Goal: Task Accomplishment & Management: Use online tool/utility

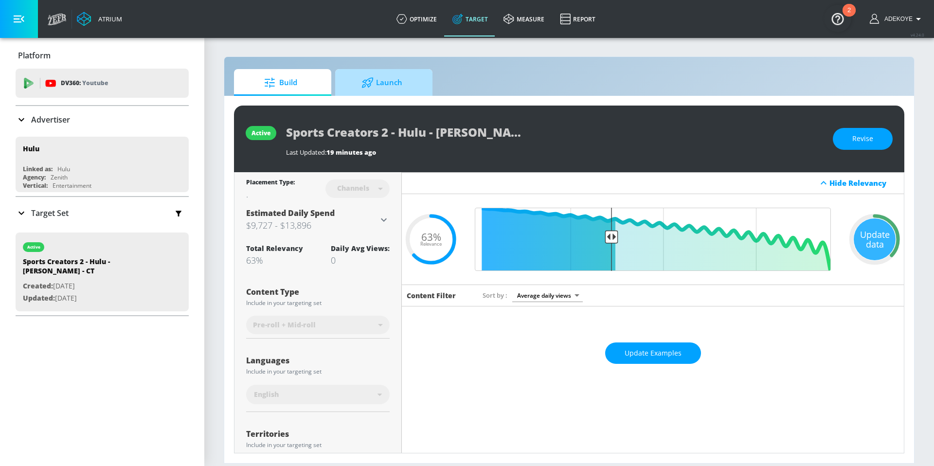
click at [398, 88] on span "Launch" at bounding box center [382, 82] width 74 height 23
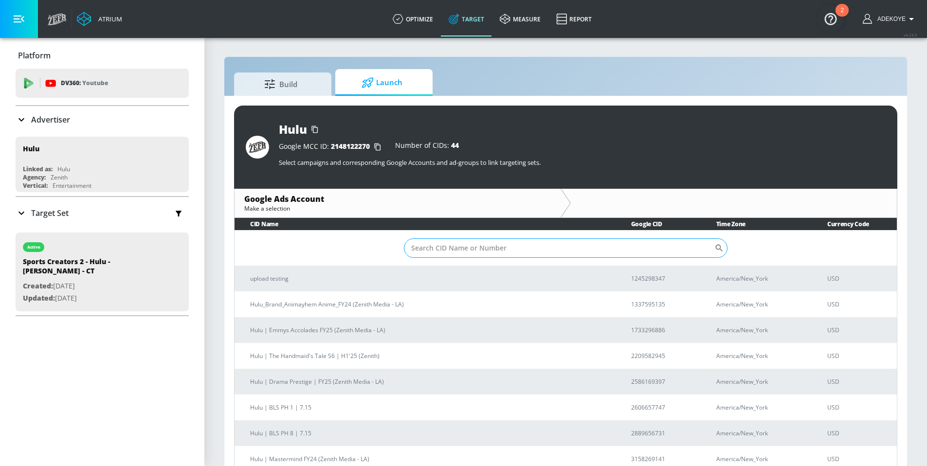
click at [468, 250] on input "Sort By" at bounding box center [559, 247] width 310 height 19
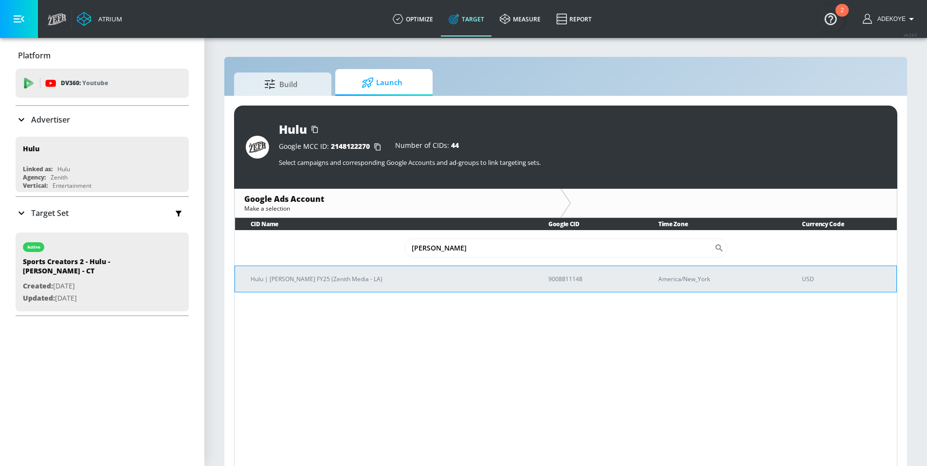
type input "[PERSON_NAME]"
click at [310, 275] on p "Hulu | [PERSON_NAME] FY25 (Zenith Media - LA)" at bounding box center [387, 279] width 274 height 10
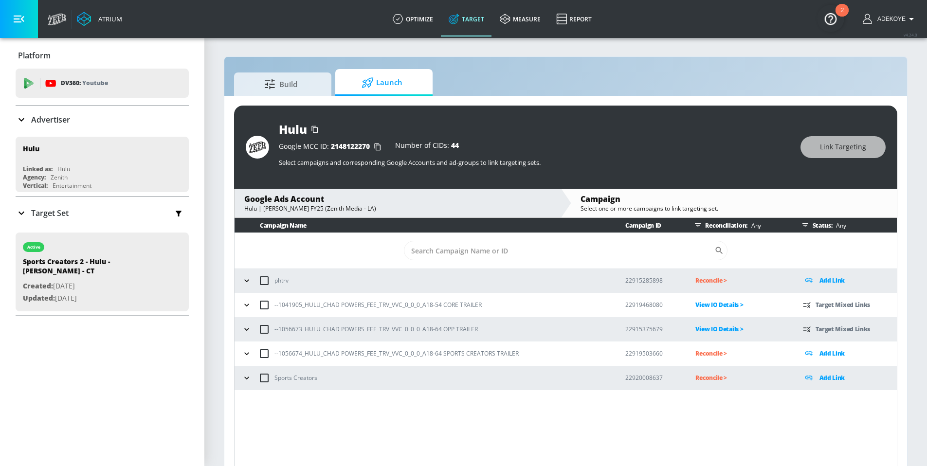
click at [245, 356] on icon "button" at bounding box center [247, 354] width 10 height 10
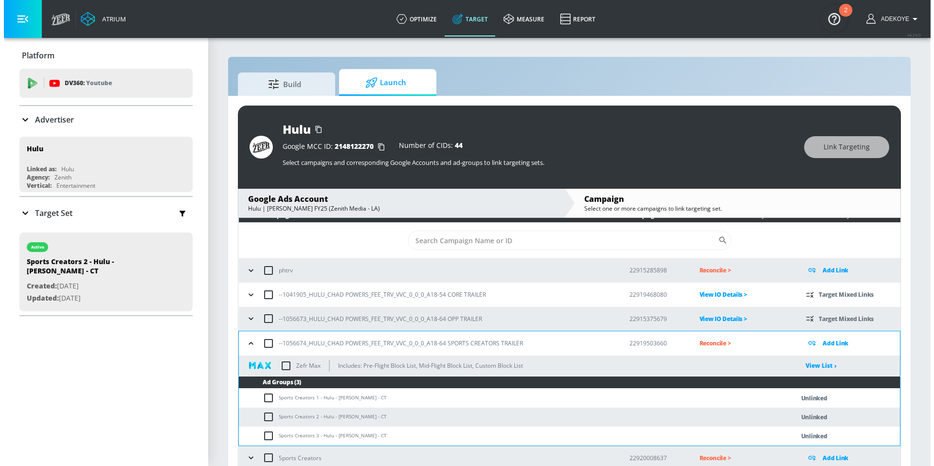
scroll to position [11, 0]
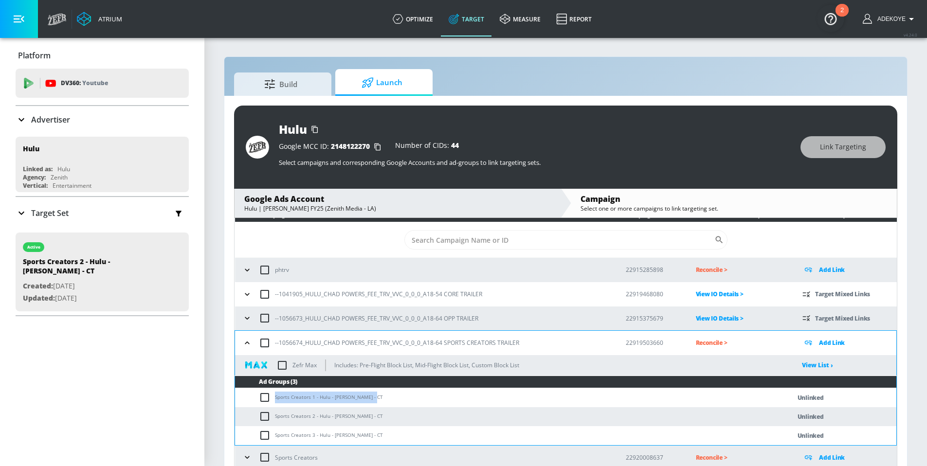
drag, startPoint x: 372, startPoint y: 398, endPoint x: 271, endPoint y: 401, distance: 101.2
click at [271, 401] on td "Sports Creators 1 - Hulu - [PERSON_NAME] - CT" at bounding box center [503, 397] width 536 height 19
copy td "Sports Creators 1 - Hulu - [PERSON_NAME] - CT"
click at [262, 394] on input "checkbox" at bounding box center [267, 398] width 16 height 12
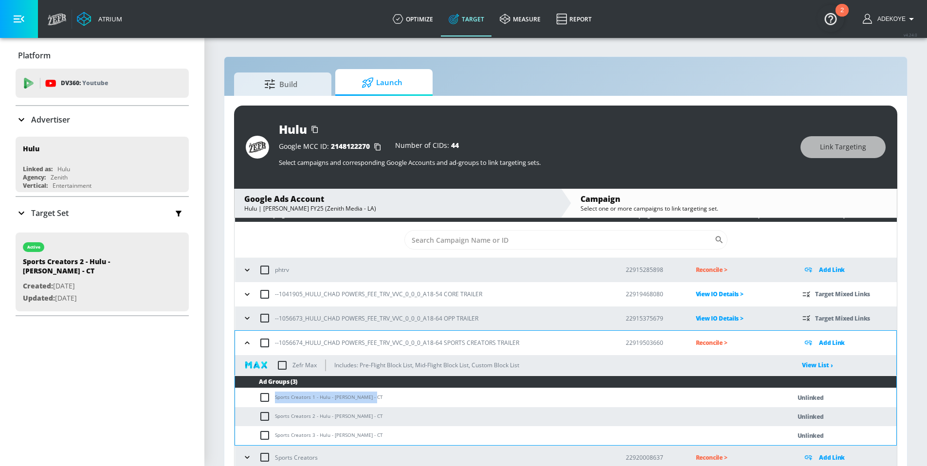
checkbox input "true"
click at [267, 412] on input "checkbox" at bounding box center [267, 417] width 16 height 12
checkbox input "true"
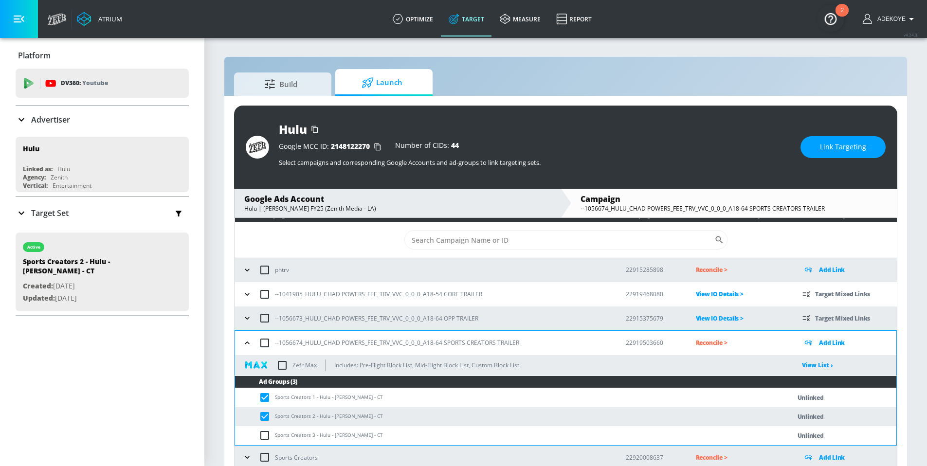
click at [266, 441] on td "Sports Creators 3 - Hulu - [PERSON_NAME] - CT" at bounding box center [503, 435] width 536 height 19
click at [264, 437] on input "checkbox" at bounding box center [267, 435] width 16 height 12
checkbox input "true"
click at [874, 146] on button "Link Targeting" at bounding box center [842, 147] width 85 height 22
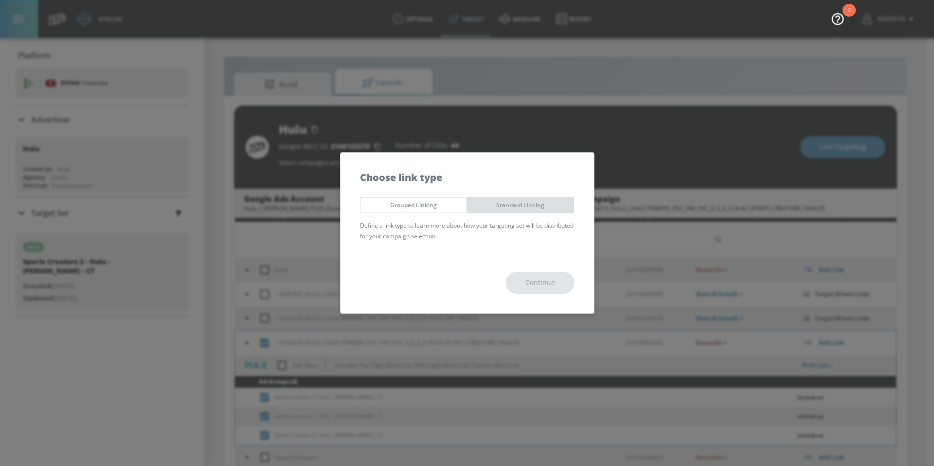
click at [541, 204] on span "Standard Linking" at bounding box center [520, 205] width 92 height 10
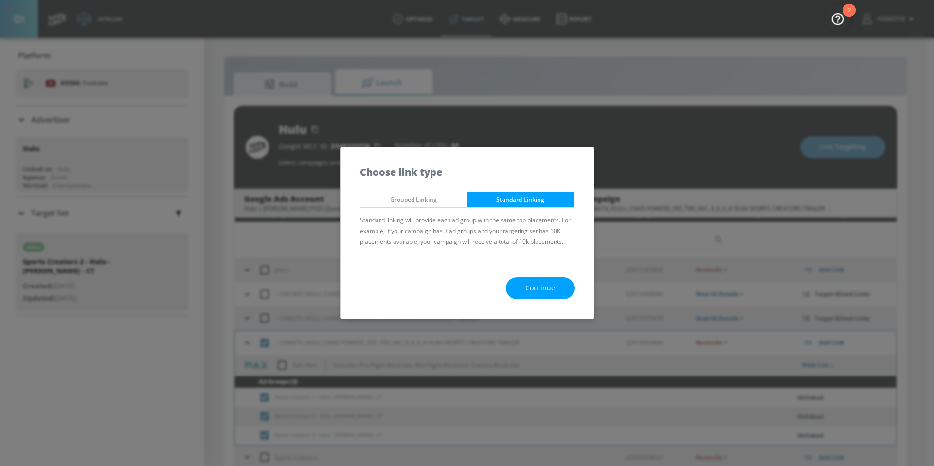
click at [566, 287] on button "Continue" at bounding box center [540, 288] width 69 height 22
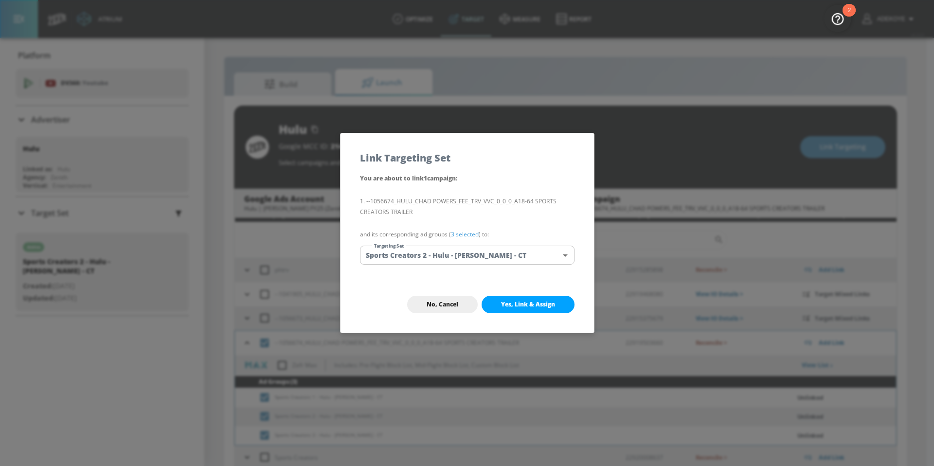
click at [522, 252] on body "Atrium optimize Target measure Report optimize Target measure Report v 4.24.0 A…" at bounding box center [467, 240] width 934 height 480
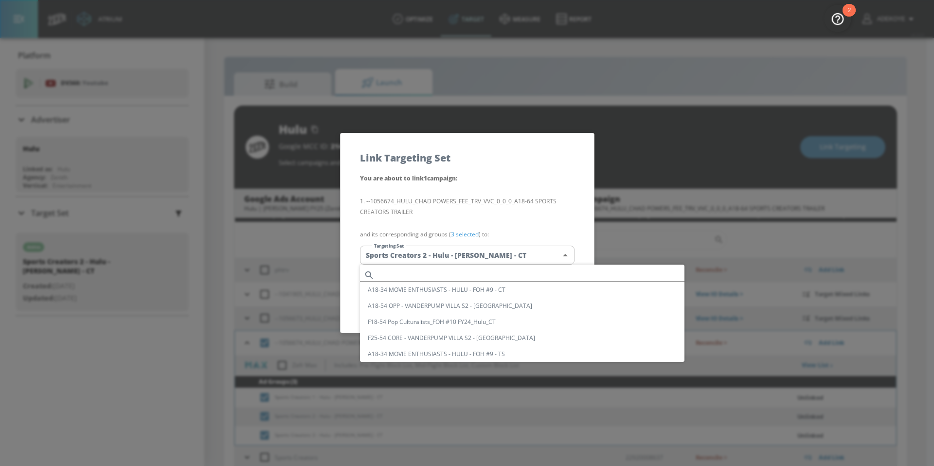
scroll to position [667, 0]
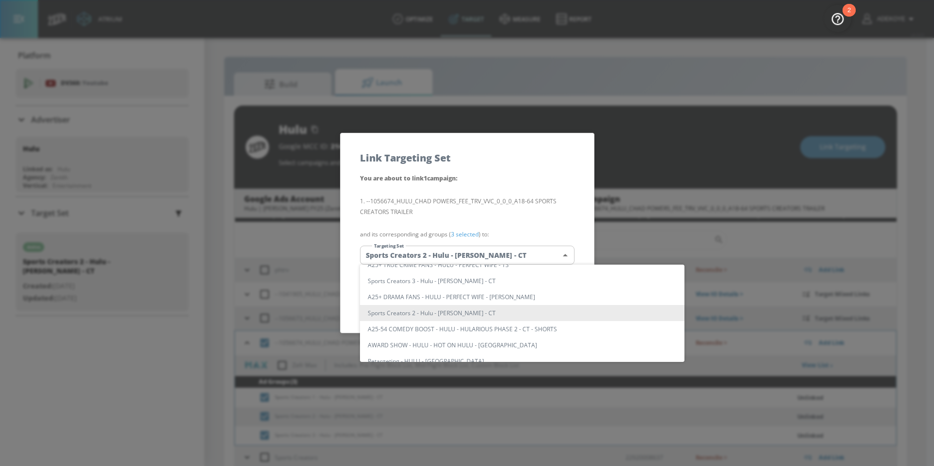
click at [425, 255] on div at bounding box center [467, 233] width 934 height 466
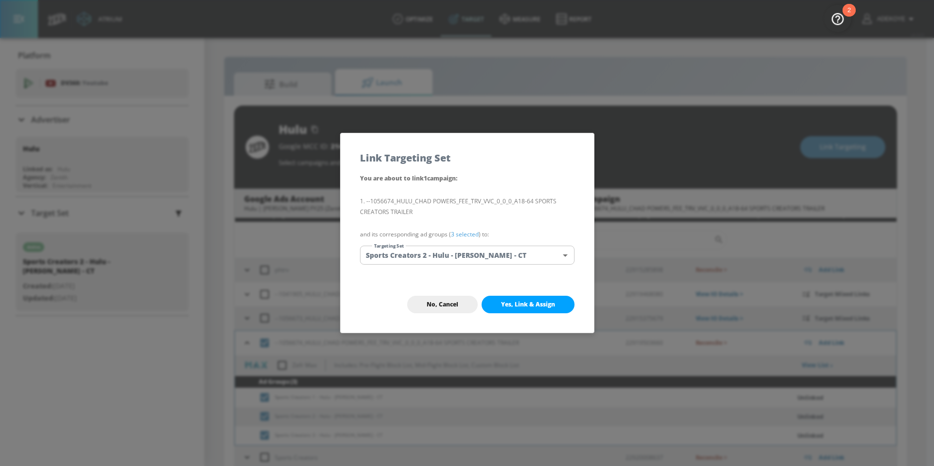
click at [427, 256] on body "Atrium optimize Target measure Report optimize Target measure Report v 4.24.0 A…" at bounding box center [467, 240] width 934 height 480
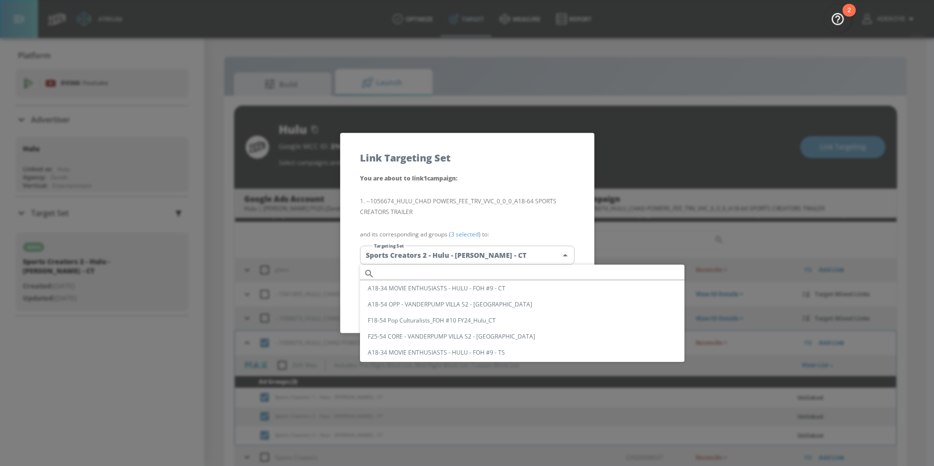
scroll to position [0, 0]
click at [447, 273] on input "text" at bounding box center [531, 274] width 306 height 13
paste input "Sports Creators 1 - Hulu - [PERSON_NAME] - CT"
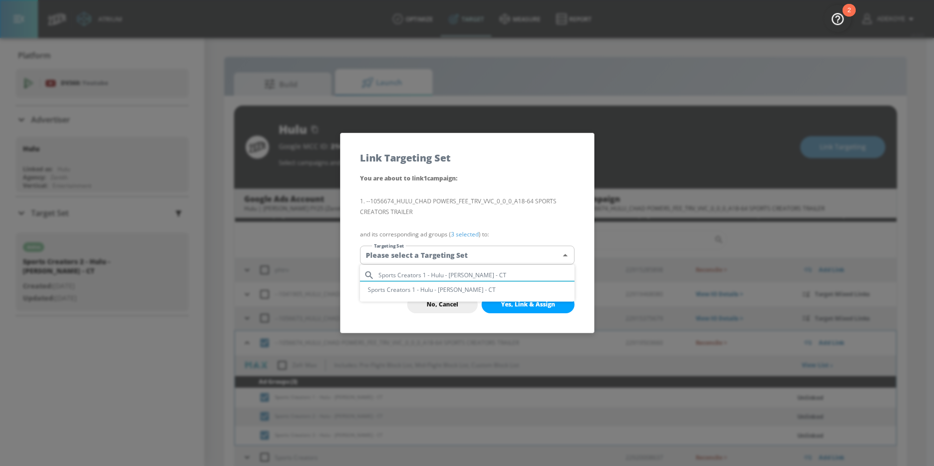
type input "Sports Creators 1 - Hulu - [PERSON_NAME] - CT"
click at [441, 289] on li "Sports Creators 1 - Hulu - [PERSON_NAME] - CT" at bounding box center [467, 290] width 214 height 16
type input "e44781ef-ddc6-434a-9b4b-74b351ddbd38"
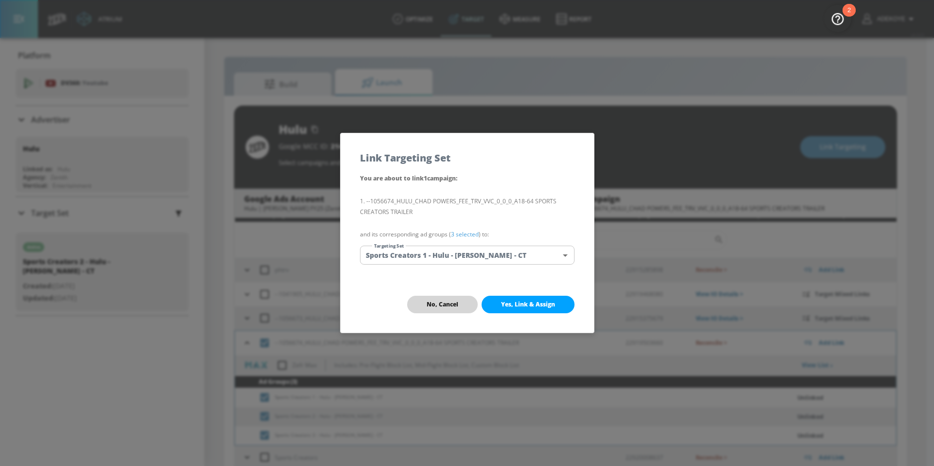
click at [432, 304] on span "No, Cancel" at bounding box center [443, 305] width 32 height 8
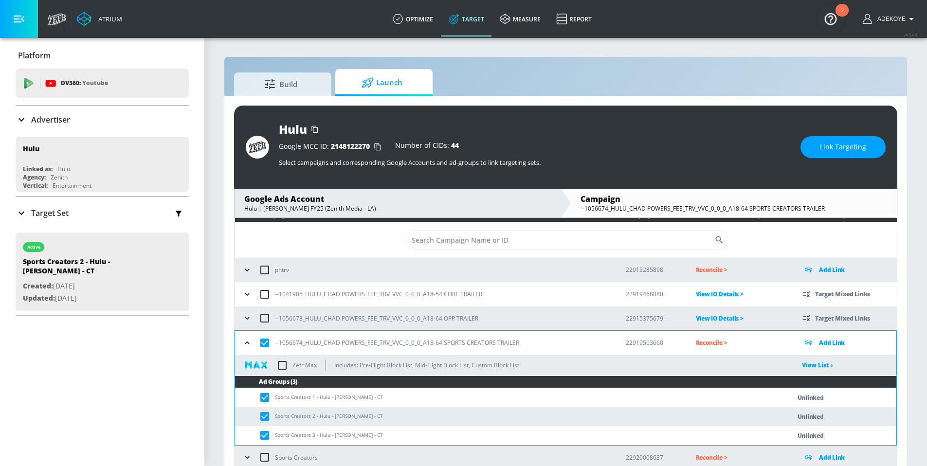
click at [264, 415] on input "checkbox" at bounding box center [267, 417] width 16 height 12
checkbox input "false"
click at [265, 432] on input "checkbox" at bounding box center [267, 435] width 16 height 12
checkbox input "false"
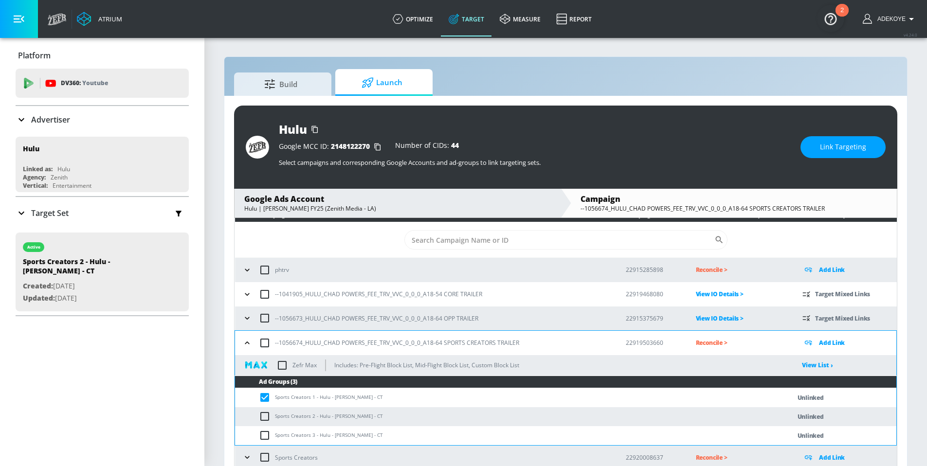
click at [852, 147] on span "Link Targeting" at bounding box center [843, 147] width 46 height 12
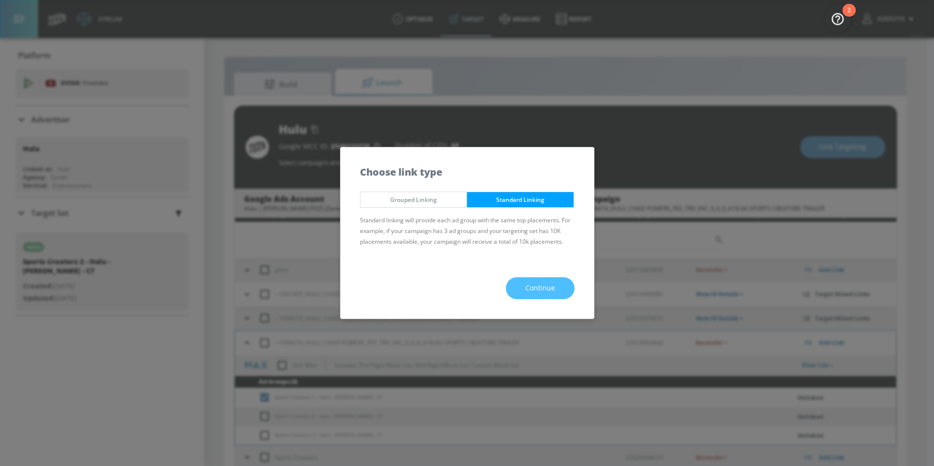
click at [543, 286] on span "Continue" at bounding box center [540, 288] width 30 height 12
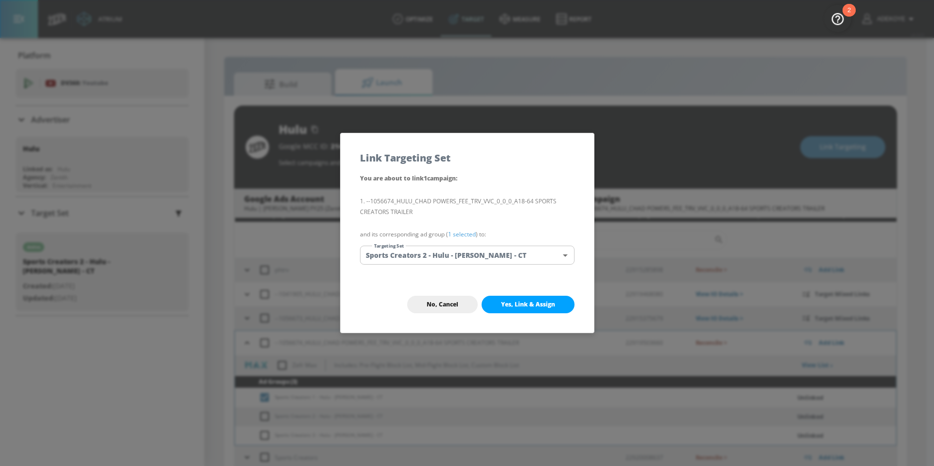
click at [446, 254] on body "Atrium optimize Target measure Report optimize Target measure Report v 4.24.0 A…" at bounding box center [467, 240] width 934 height 480
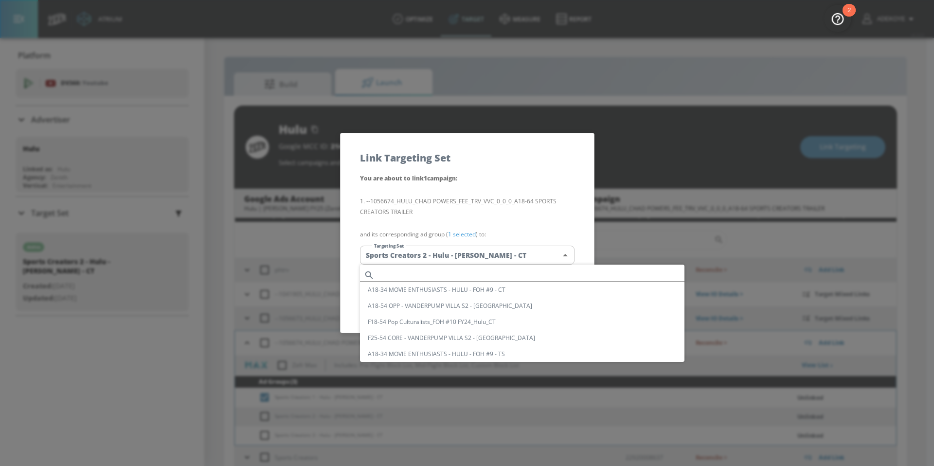
click at [453, 275] on input "text" at bounding box center [531, 274] width 306 height 13
paste input "Sports Creators 1 - Hulu - [PERSON_NAME] - CT"
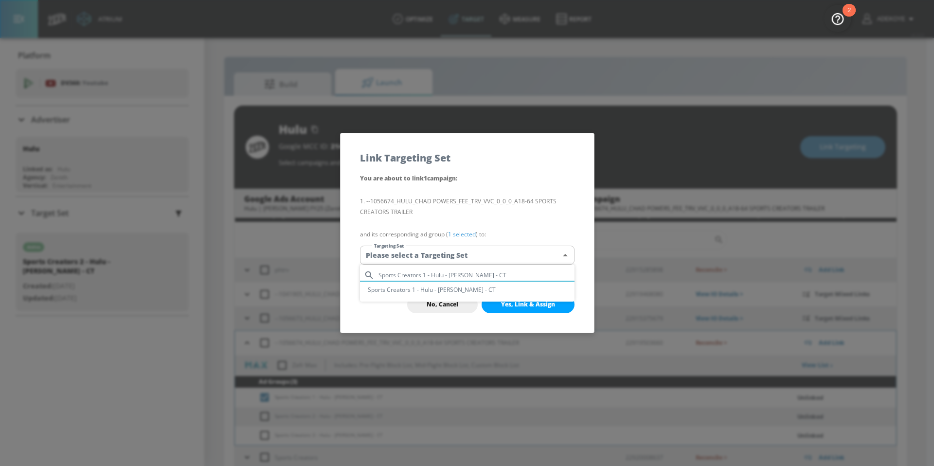
type input "Sports Creators 1 - Hulu - [PERSON_NAME] - CT"
click at [459, 291] on li "Sports Creators 1 - Hulu - [PERSON_NAME] - CT" at bounding box center [467, 290] width 214 height 16
type input "e44781ef-ddc6-434a-9b4b-74b351ddbd38"
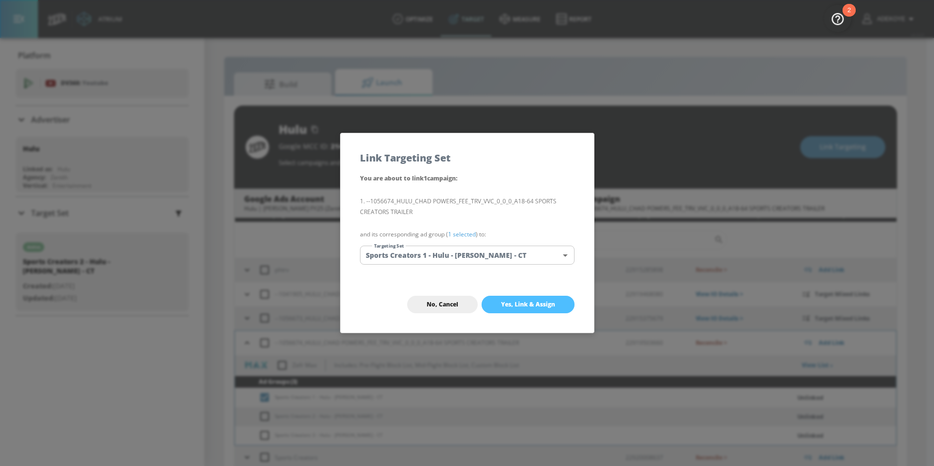
click at [528, 306] on span "Yes, Link & Assign" at bounding box center [528, 305] width 54 height 8
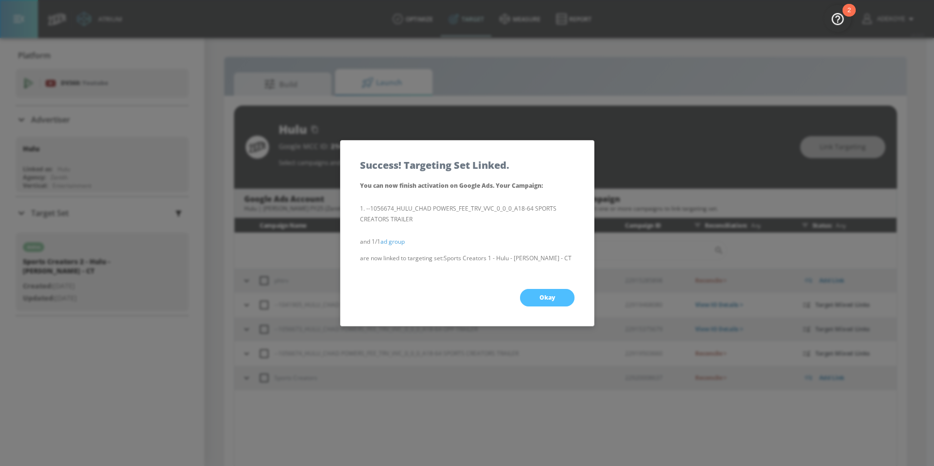
click at [554, 297] on button "Okay" at bounding box center [547, 298] width 54 height 18
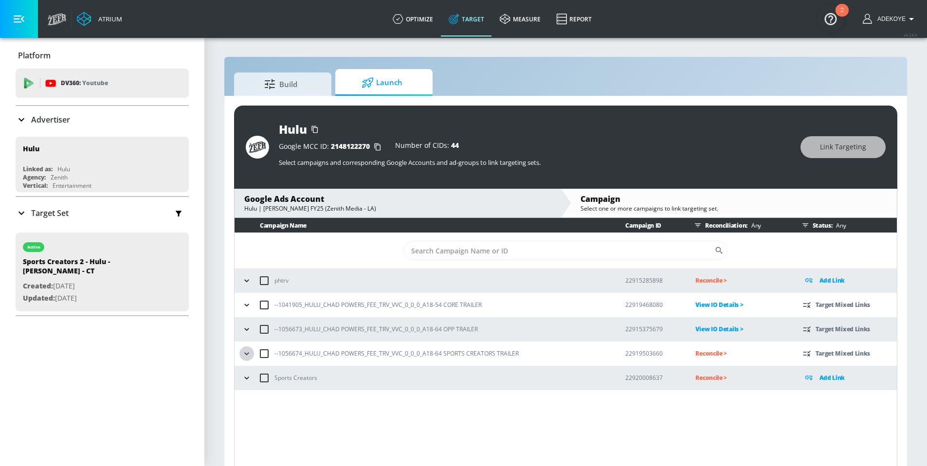
click at [248, 355] on icon "button" at bounding box center [247, 354] width 10 height 10
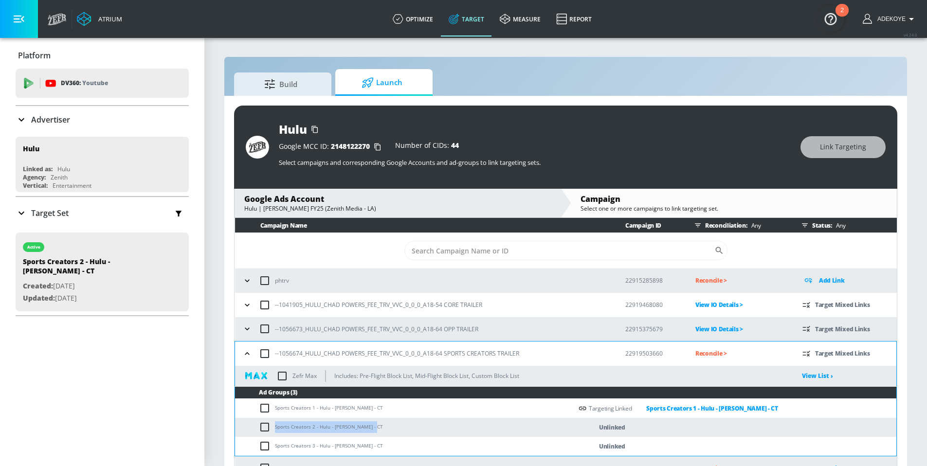
drag, startPoint x: 376, startPoint y: 426, endPoint x: 271, endPoint y: 427, distance: 104.6
click at [271, 427] on td "Sports Creators 2 - Hulu - [PERSON_NAME] - CT" at bounding box center [403, 427] width 337 height 19
copy td "Sports Creators 2 - Hulu - [PERSON_NAME] - CT"
click at [263, 428] on input "checkbox" at bounding box center [267, 427] width 16 height 12
click at [857, 144] on span "Link Targeting" at bounding box center [843, 147] width 46 height 12
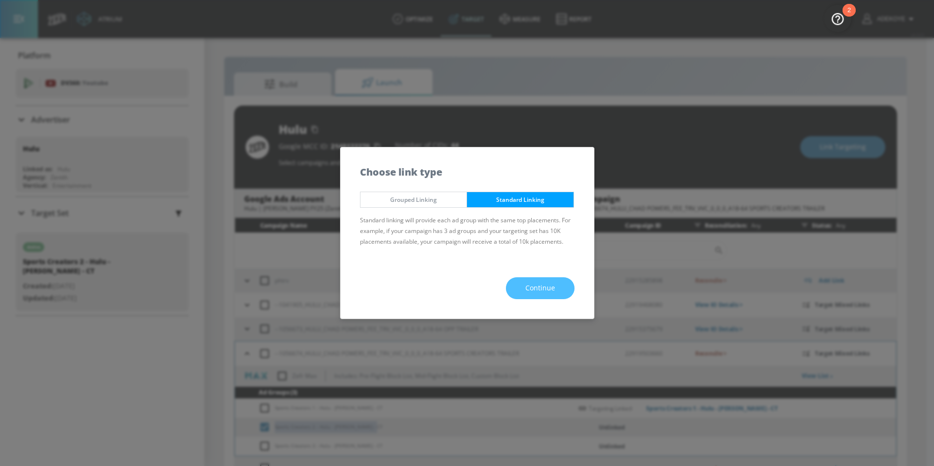
click at [533, 289] on span "Continue" at bounding box center [540, 288] width 30 height 12
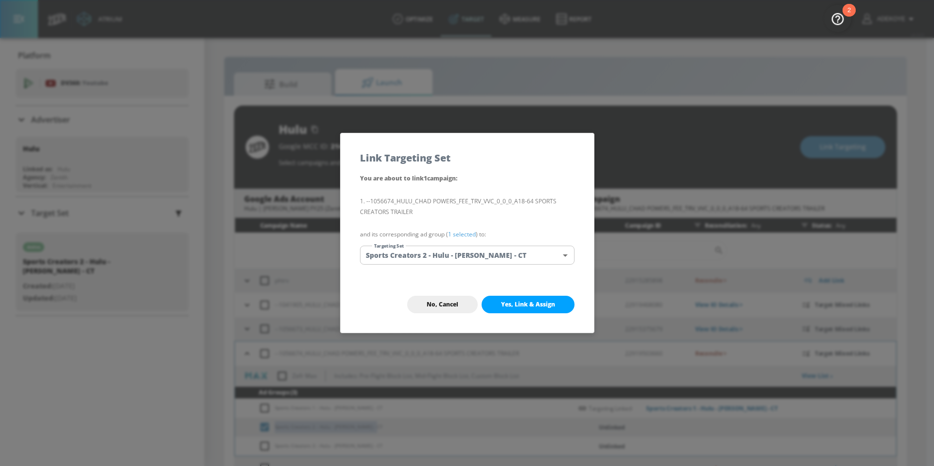
click at [529, 303] on span "Yes, Link & Assign" at bounding box center [528, 305] width 54 height 8
checkbox input "false"
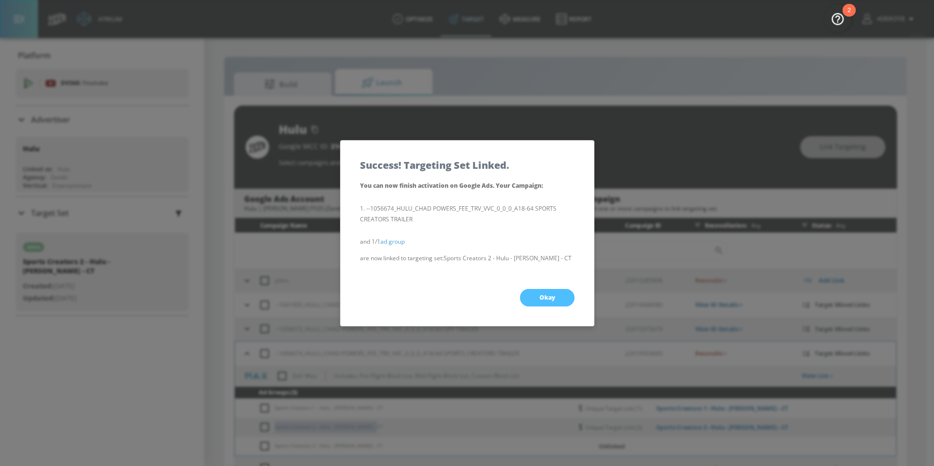
click at [545, 298] on span "Okay" at bounding box center [547, 298] width 16 height 8
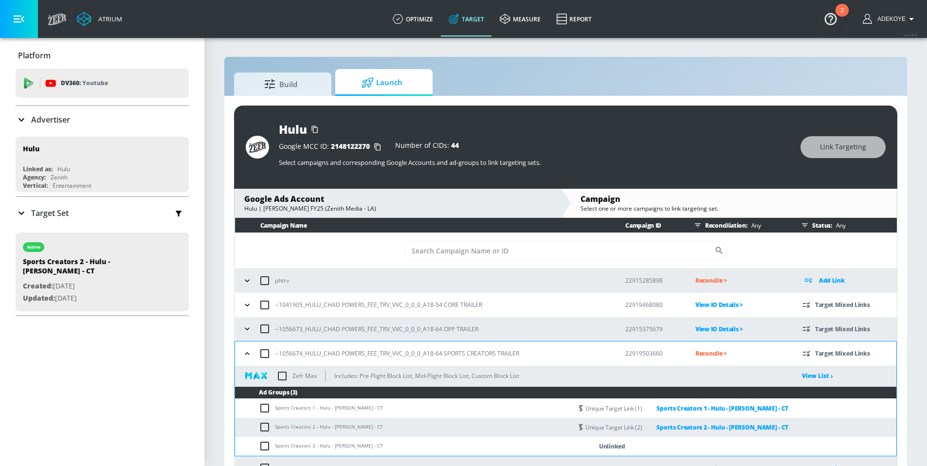
click at [375, 447] on td "Sports Creators 3 - Hulu - [PERSON_NAME] - CT" at bounding box center [403, 446] width 337 height 19
drag, startPoint x: 375, startPoint y: 445, endPoint x: 271, endPoint y: 449, distance: 104.6
click at [271, 449] on td "Sports Creators 3 - Hulu - [PERSON_NAME] - CT" at bounding box center [403, 446] width 337 height 19
copy td "Sports Creators 3 - Hulu - [PERSON_NAME] - CT"
click at [265, 443] on input "checkbox" at bounding box center [267, 446] width 16 height 12
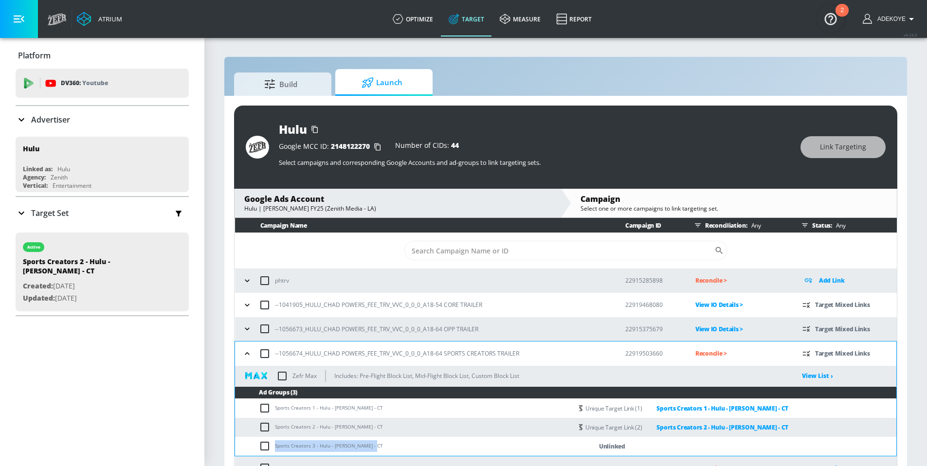
checkbox input "true"
click at [835, 142] on span "Link Targeting" at bounding box center [843, 147] width 46 height 12
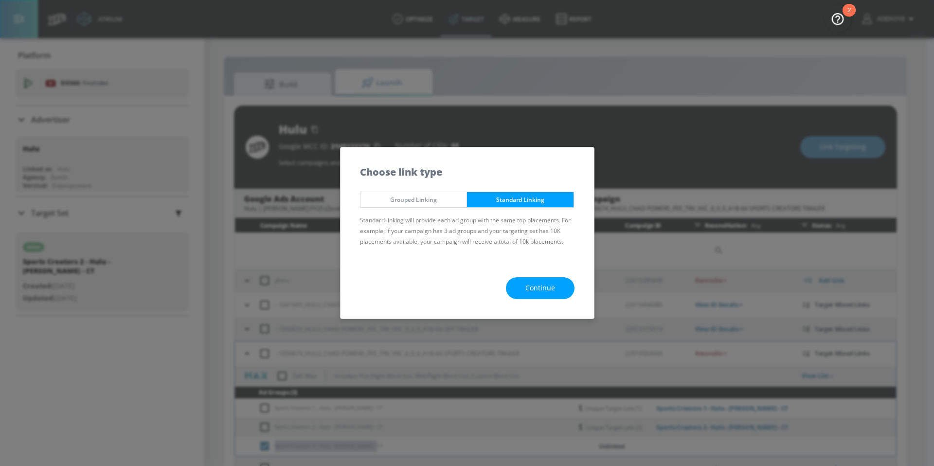
click at [549, 289] on span "Continue" at bounding box center [540, 288] width 30 height 12
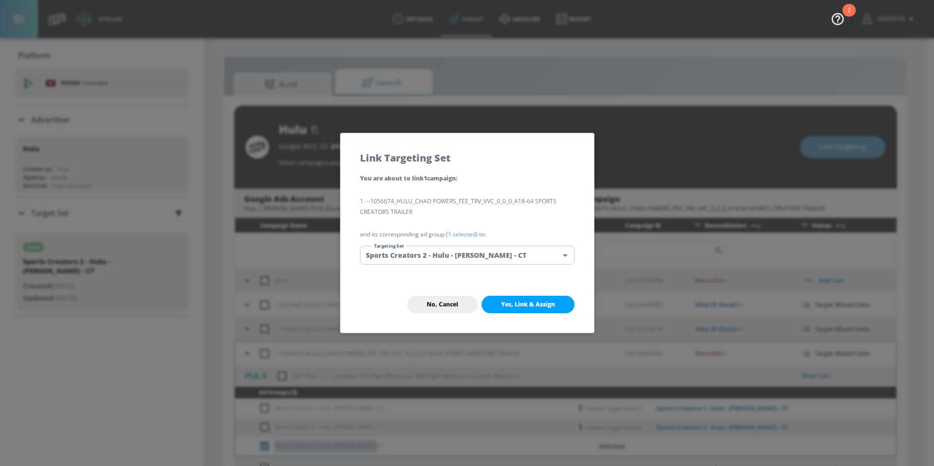
click at [462, 255] on body "Atrium optimize Target measure Report optimize Target measure Report v 4.24.0 A…" at bounding box center [467, 240] width 934 height 480
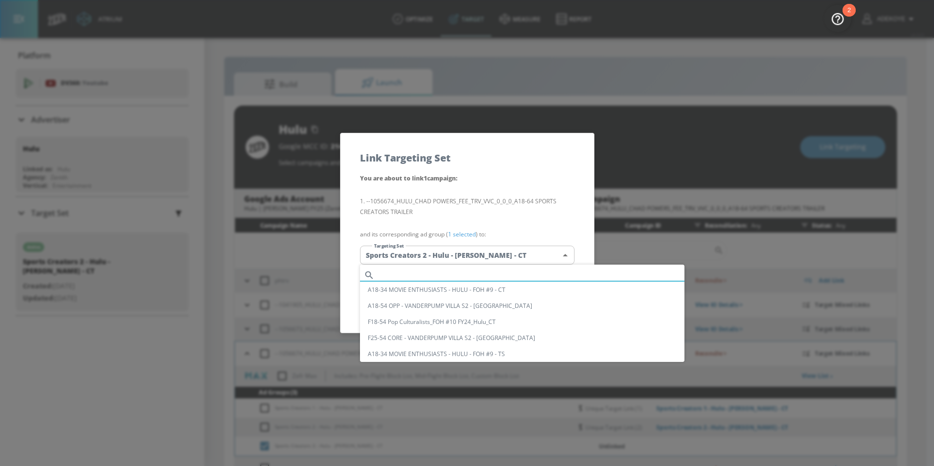
click at [438, 274] on input "text" at bounding box center [531, 274] width 306 height 13
paste input "Sports Creators 3 - Hulu - [PERSON_NAME] - CT"
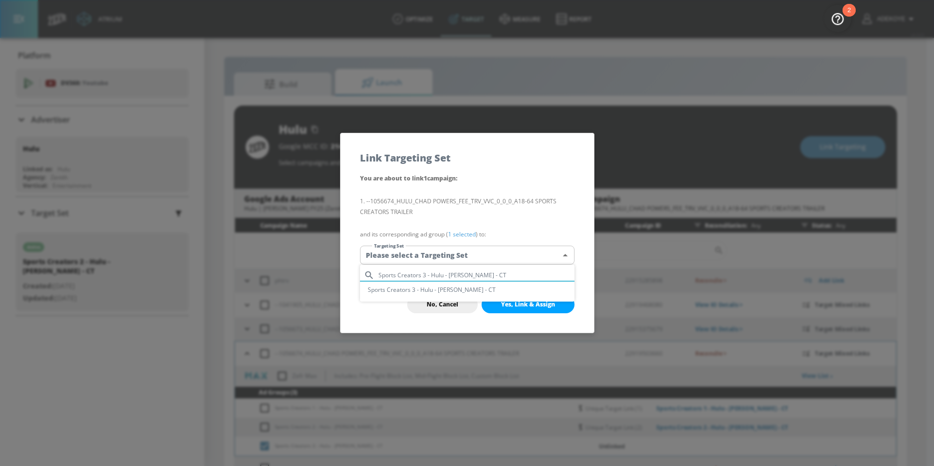
type input "Sports Creators 3 - Hulu - [PERSON_NAME] - CT"
click at [449, 291] on li "Sports Creators 3 - Hulu - [PERSON_NAME] - CT" at bounding box center [467, 290] width 214 height 16
type input "fdf614bd-a16c-4a0e-94cd-47eefc00e777"
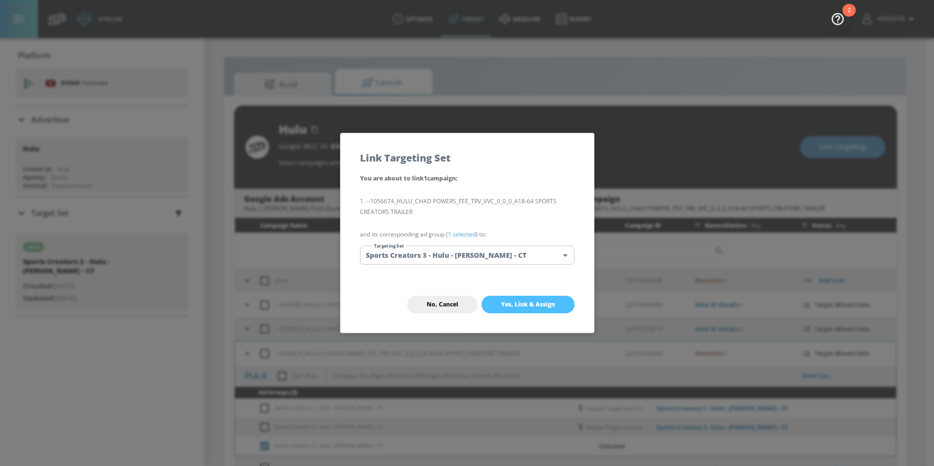
click at [516, 303] on span "Yes, Link & Assign" at bounding box center [528, 305] width 54 height 8
checkbox input "false"
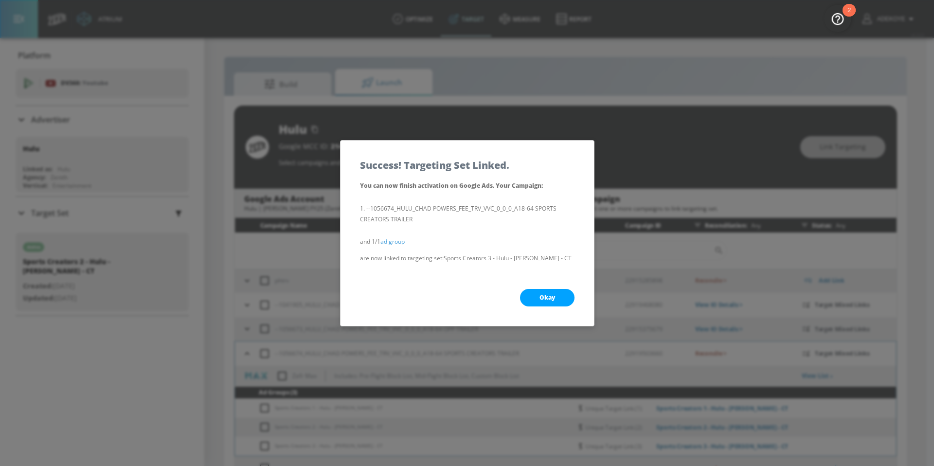
click at [548, 294] on span "Okay" at bounding box center [547, 298] width 16 height 8
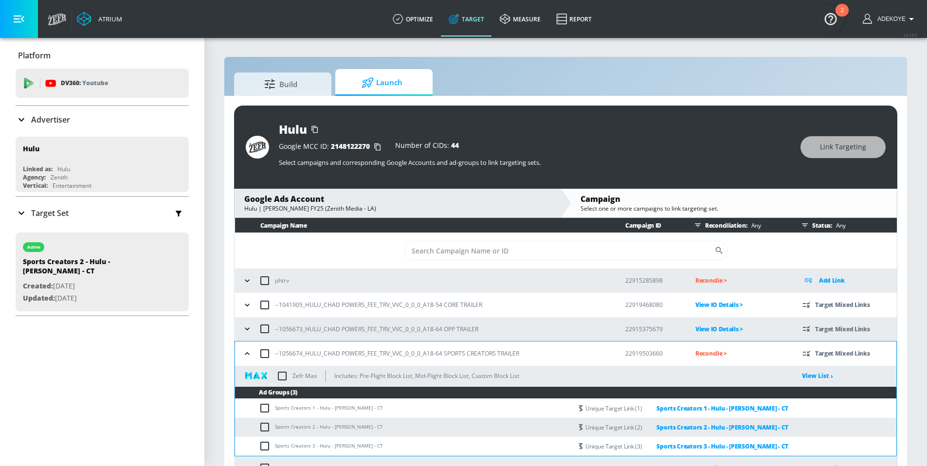
scroll to position [11, 0]
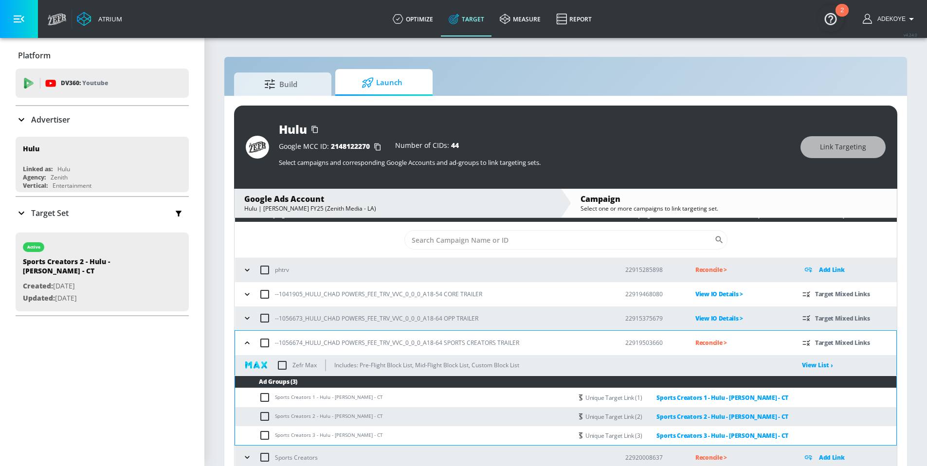
click at [705, 341] on p "Reconcile >" at bounding box center [740, 342] width 91 height 11
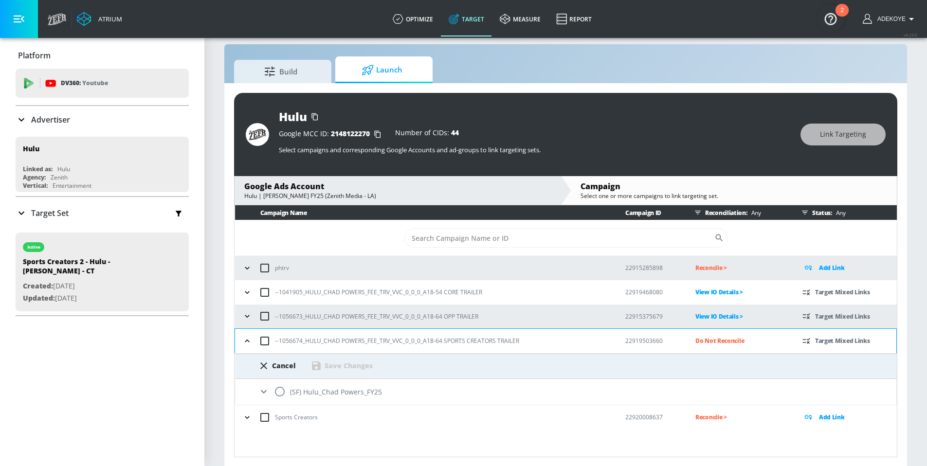
scroll to position [14, 0]
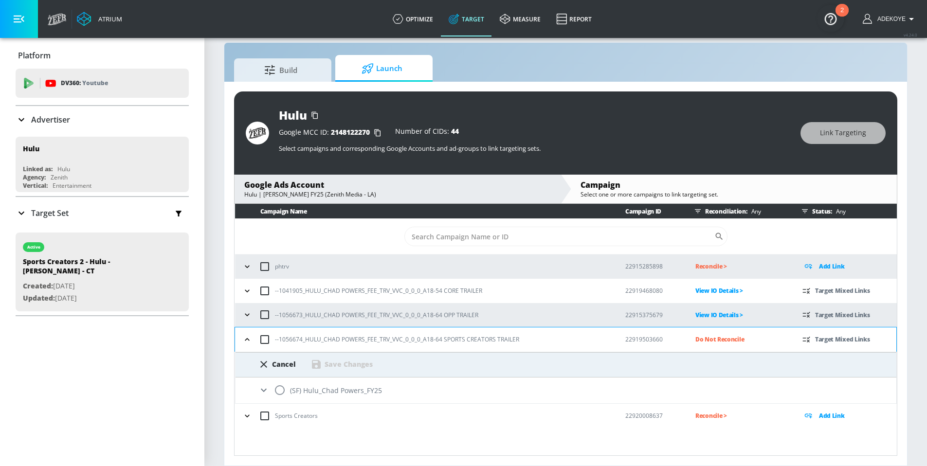
click at [264, 390] on icon at bounding box center [264, 390] width 12 height 12
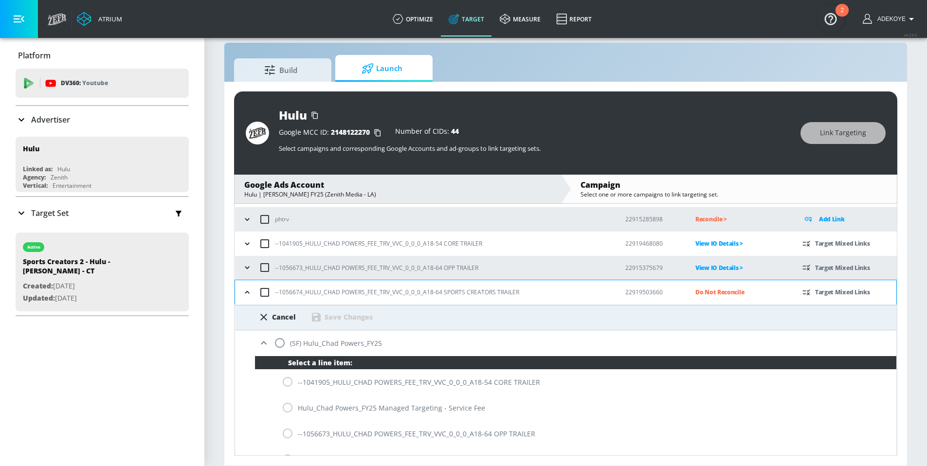
scroll to position [64, 0]
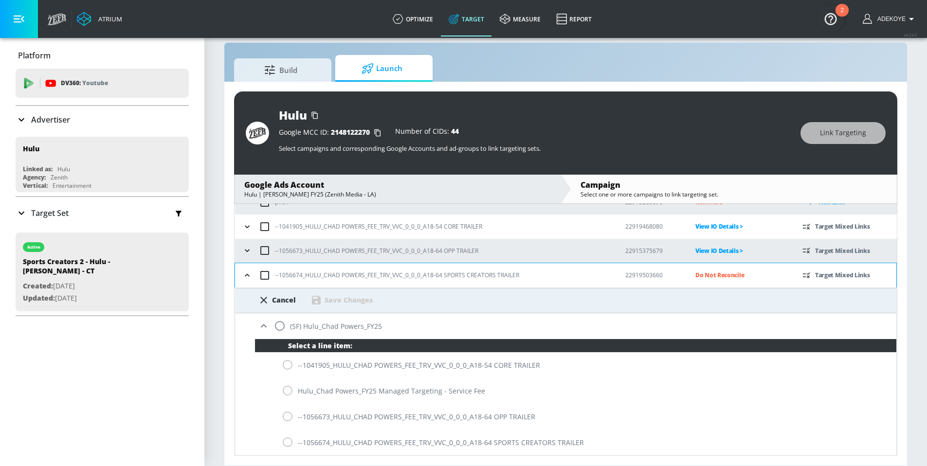
click at [287, 443] on div "--1056674_HULU_CHAD POWERS_FEE_TRV_VVC_0_0_0_A18-64 SPORTS CREATORS TRAILER" at bounding box center [575, 442] width 641 height 26
click at [288, 443] on div "--1056674_HULU_CHAD POWERS_FEE_TRV_VVC_0_0_0_A18-64 SPORTS CREATORS TRAILER" at bounding box center [575, 442] width 641 height 26
click at [282, 325] on input "radio" at bounding box center [279, 326] width 20 height 20
radio input "true"
click at [286, 441] on input "radio" at bounding box center [287, 442] width 20 height 20
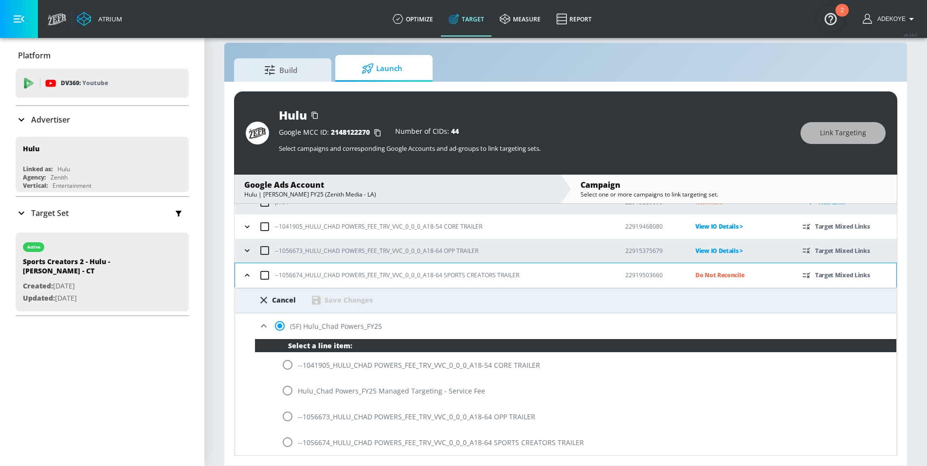
radio input "true"
click at [361, 303] on div "Save Changes" at bounding box center [348, 299] width 48 height 9
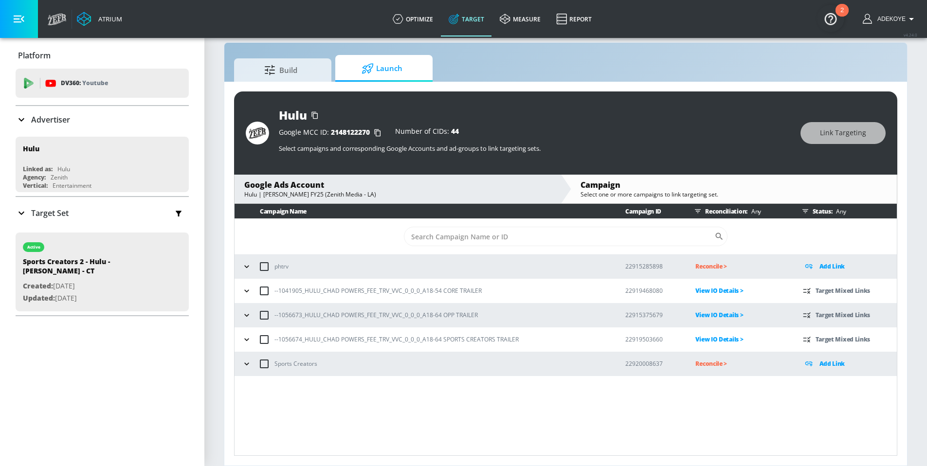
scroll to position [0, 0]
